Goal: Navigation & Orientation: Find specific page/section

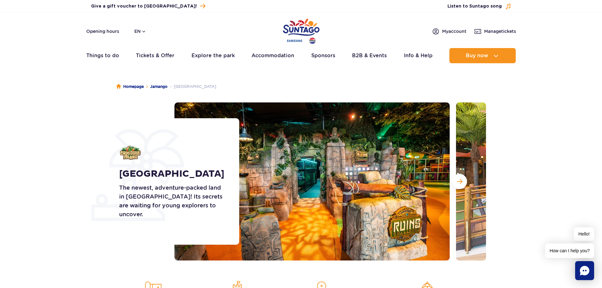
scroll to position [116, 0]
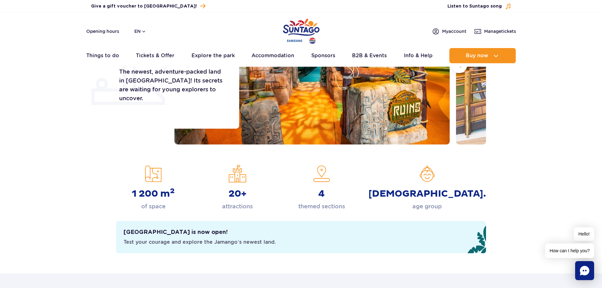
click at [430, 120] on img at bounding box center [311, 65] width 275 height 158
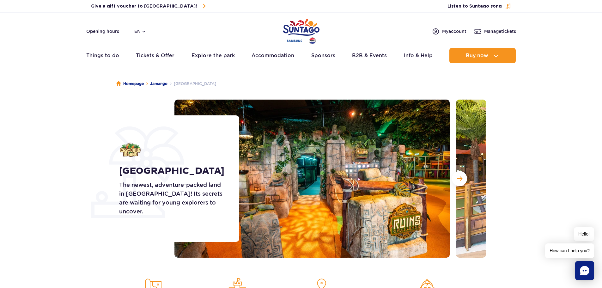
scroll to position [0, 0]
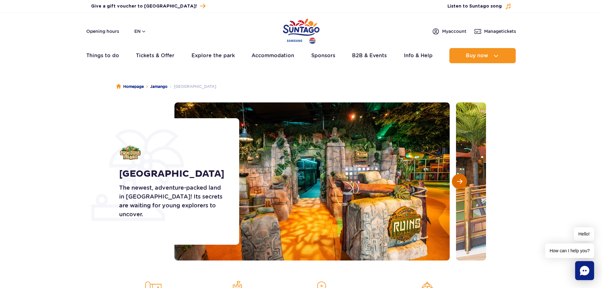
click at [457, 180] on span "Next slide" at bounding box center [459, 181] width 5 height 6
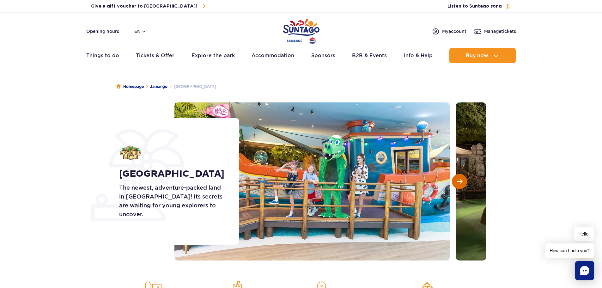
click at [457, 180] on span "Next slide" at bounding box center [459, 181] width 5 height 6
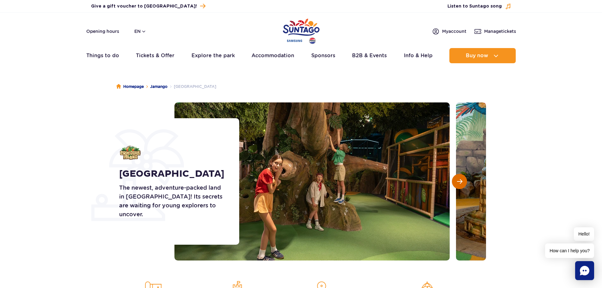
click at [457, 180] on span "Next slide" at bounding box center [459, 181] width 5 height 6
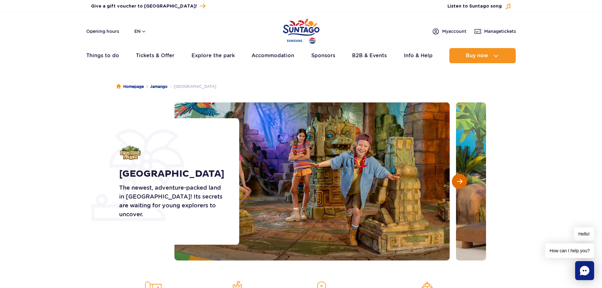
click at [457, 180] on span "Next slide" at bounding box center [459, 181] width 5 height 6
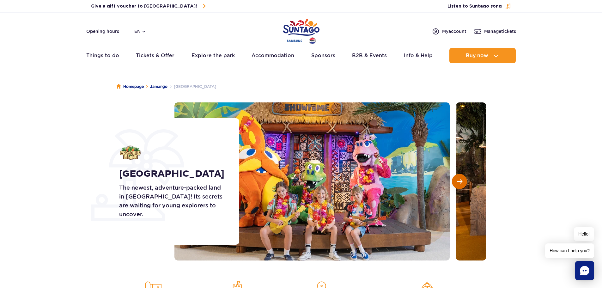
click at [457, 180] on span "Next slide" at bounding box center [459, 181] width 5 height 6
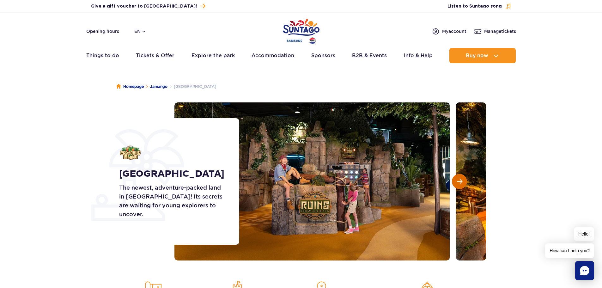
click at [457, 180] on span "Next slide" at bounding box center [459, 181] width 5 height 6
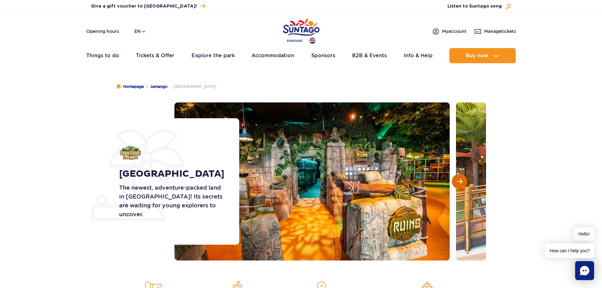
click at [457, 180] on span "Next slide" at bounding box center [459, 181] width 5 height 6
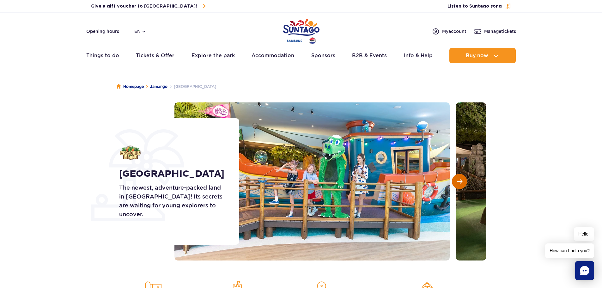
click at [456, 179] on button "Next slide" at bounding box center [459, 181] width 15 height 15
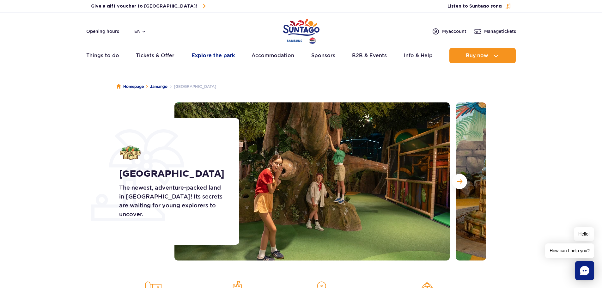
click at [204, 56] on link "Explore the park" at bounding box center [212, 55] width 43 height 15
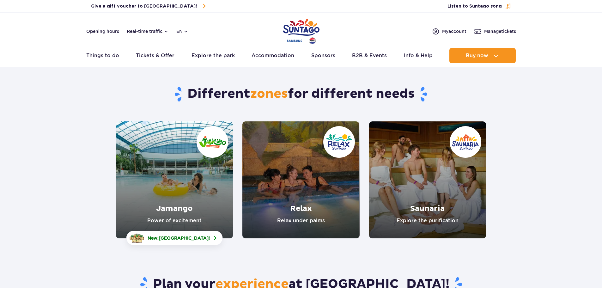
click at [176, 212] on link "Jamango" at bounding box center [174, 179] width 117 height 117
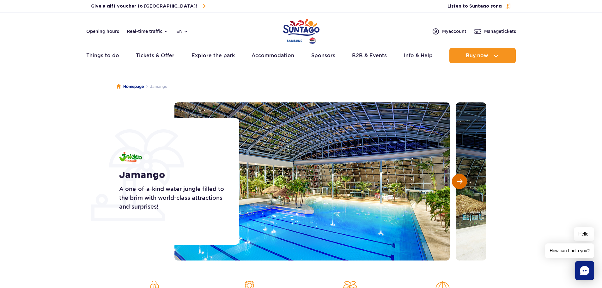
click at [455, 180] on button "Next slide" at bounding box center [459, 181] width 15 height 15
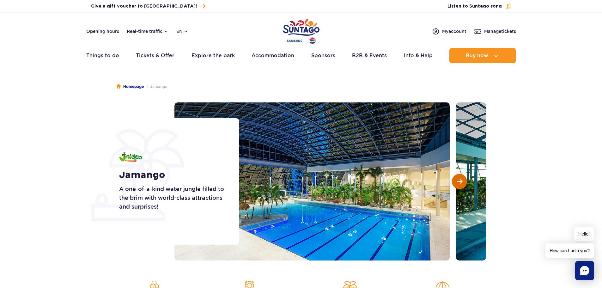
click at [455, 180] on button "Next slide" at bounding box center [459, 181] width 15 height 15
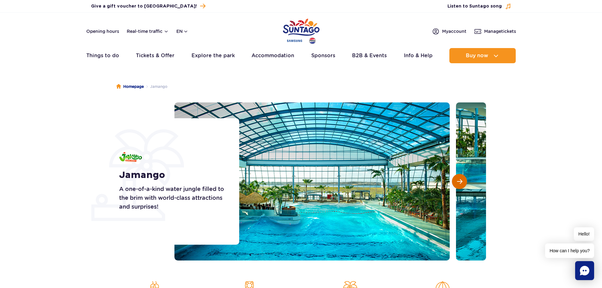
click at [455, 180] on button "Next slide" at bounding box center [459, 181] width 15 height 15
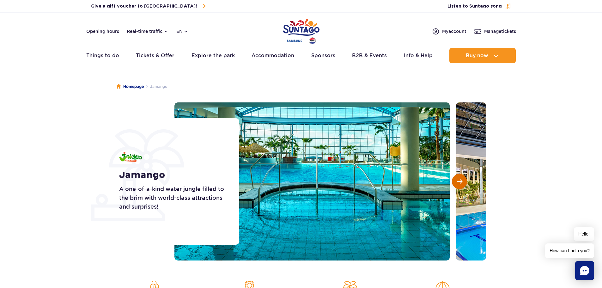
click at [455, 180] on button "Next slide" at bounding box center [459, 181] width 15 height 15
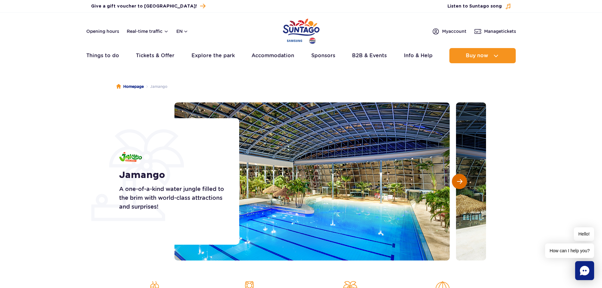
click at [455, 180] on button "Next slide" at bounding box center [459, 181] width 15 height 15
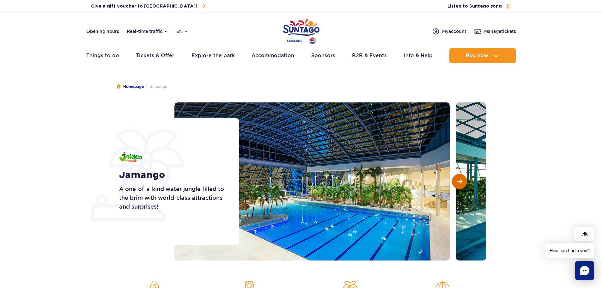
click at [455, 180] on button "Next slide" at bounding box center [459, 181] width 15 height 15
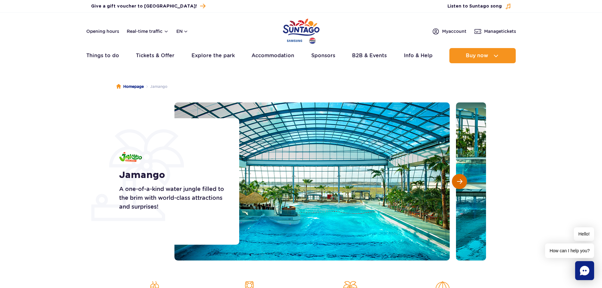
click at [455, 180] on button "Next slide" at bounding box center [459, 181] width 15 height 15
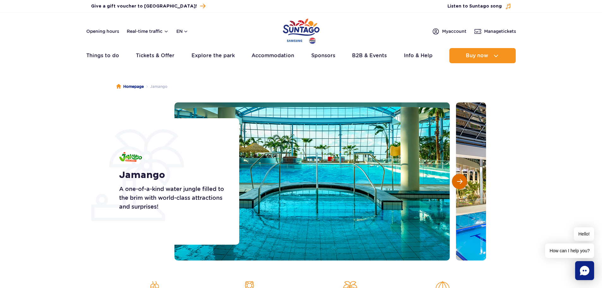
click at [455, 180] on button "Next slide" at bounding box center [459, 181] width 15 height 15
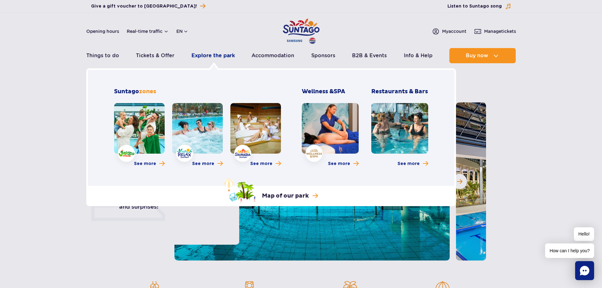
click at [209, 54] on link "Explore the park" at bounding box center [212, 55] width 43 height 15
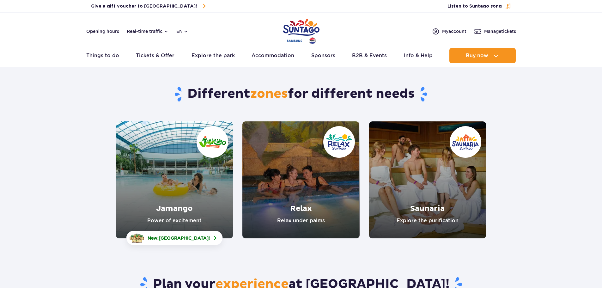
click at [311, 206] on link "Relax" at bounding box center [300, 179] width 117 height 117
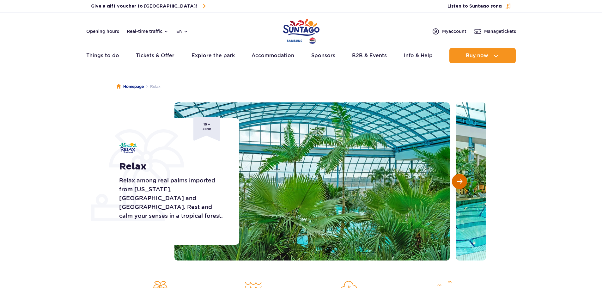
click at [459, 183] on span "Next slide" at bounding box center [459, 181] width 5 height 6
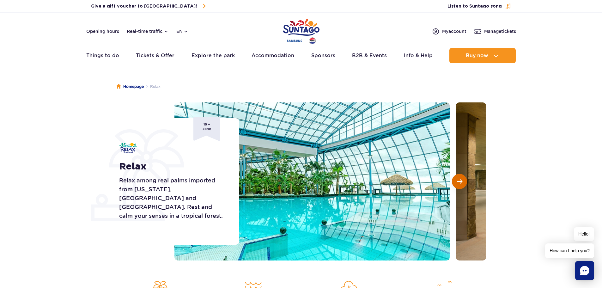
click at [459, 183] on span "Next slide" at bounding box center [459, 181] width 5 height 6
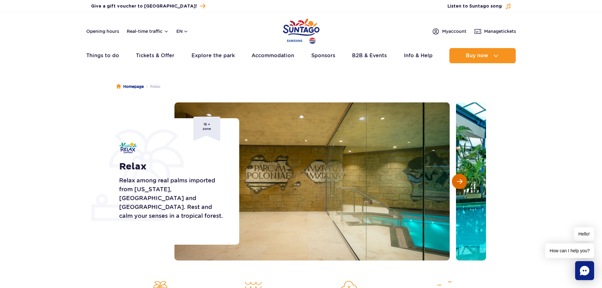
click at [459, 183] on span "Next slide" at bounding box center [459, 181] width 5 height 6
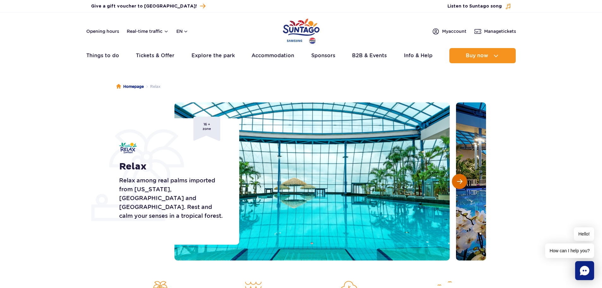
click at [459, 183] on span "Next slide" at bounding box center [459, 181] width 5 height 6
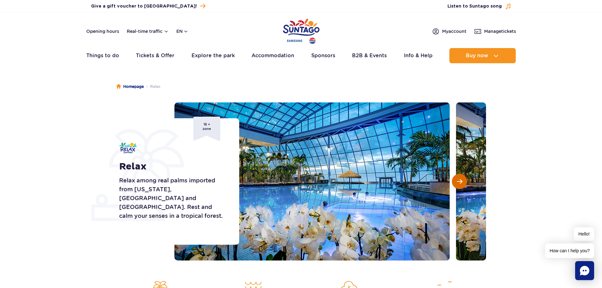
click at [459, 183] on span "Next slide" at bounding box center [459, 181] width 5 height 6
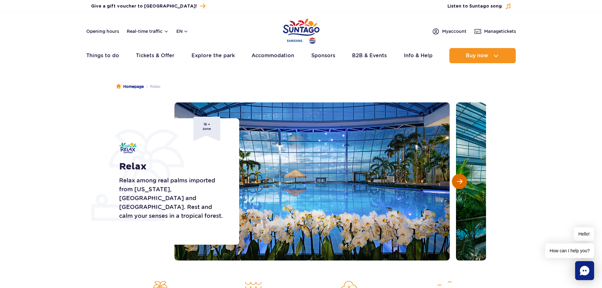
click at [459, 183] on span "Next slide" at bounding box center [459, 181] width 5 height 6
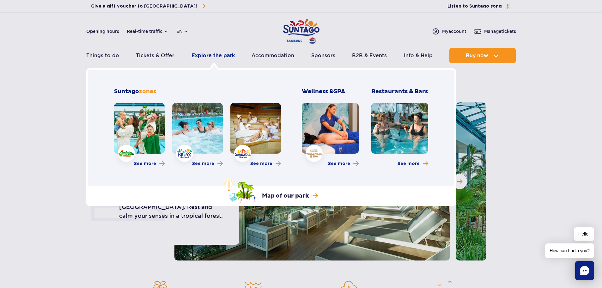
click at [198, 56] on link "Explore the park" at bounding box center [212, 55] width 43 height 15
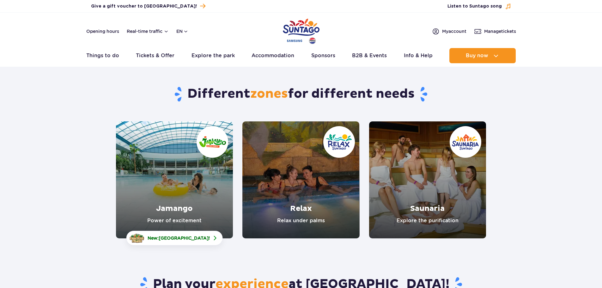
click at [426, 204] on link "Saunaria" at bounding box center [427, 179] width 117 height 117
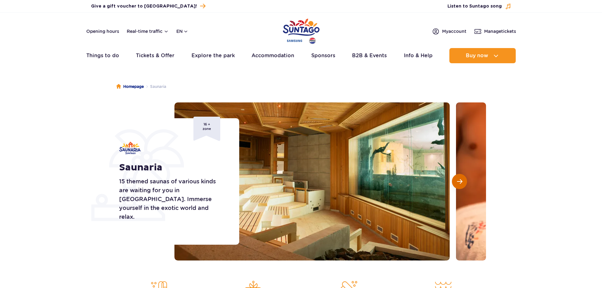
click at [457, 182] on span "Next slide" at bounding box center [459, 181] width 5 height 6
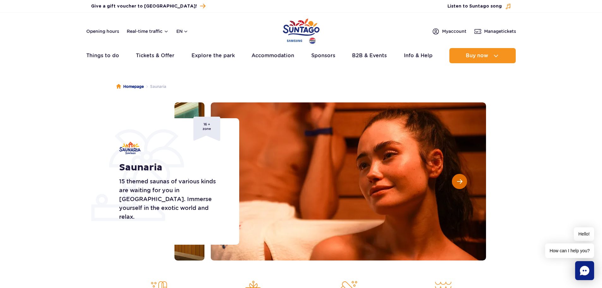
click at [457, 182] on span "Next slide" at bounding box center [459, 181] width 5 height 6
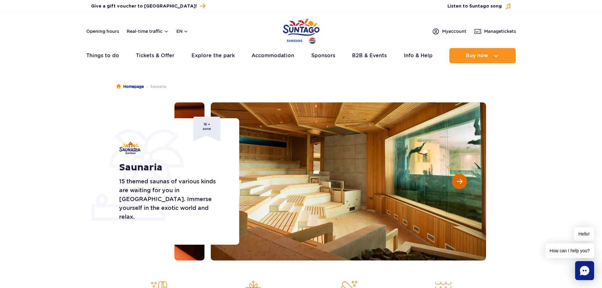
click at [457, 182] on span "Next slide" at bounding box center [459, 181] width 5 height 6
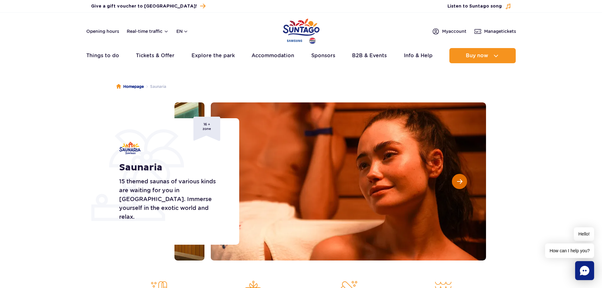
click at [457, 182] on span "Next slide" at bounding box center [459, 181] width 5 height 6
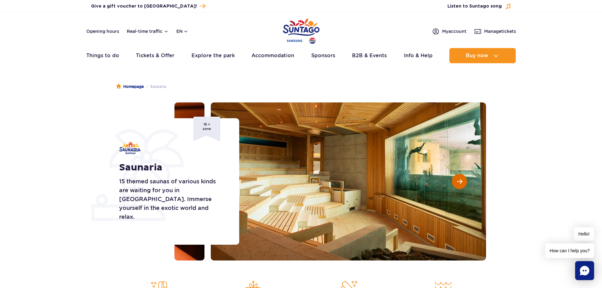
click at [458, 181] on span "Next slide" at bounding box center [459, 181] width 5 height 6
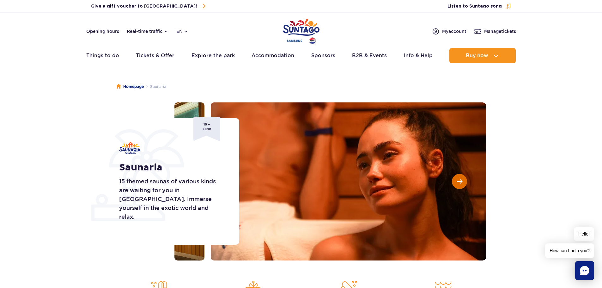
click at [458, 181] on span "Next slide" at bounding box center [459, 181] width 5 height 6
